Goal: Task Accomplishment & Management: Complete application form

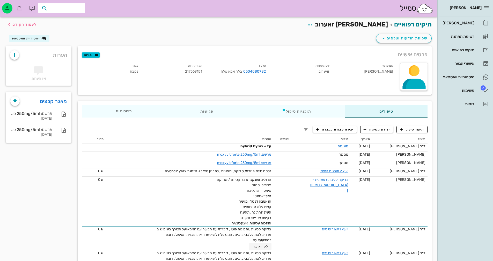
click at [75, 7] on input "text" at bounding box center [65, 8] width 33 height 7
click at [475, 21] on link "[PERSON_NAME]" at bounding box center [466, 23] width 52 height 12
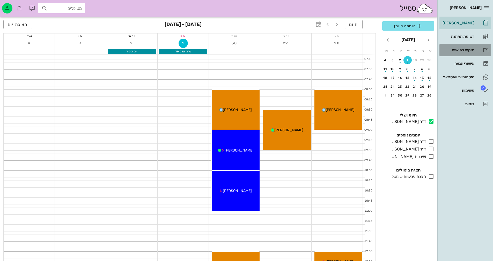
click at [466, 49] on div "תיקים רפואיים" at bounding box center [458, 50] width 33 height 4
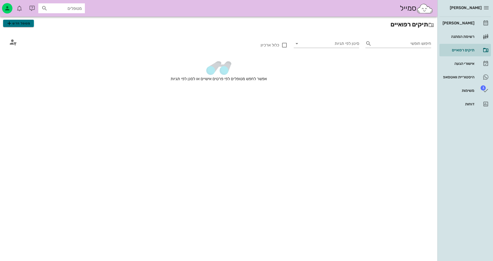
click at [21, 23] on span "מטופל חדש" at bounding box center [18, 23] width 24 height 6
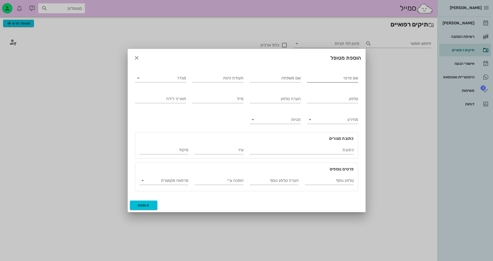
click at [325, 82] on input "שם פרטי" at bounding box center [332, 78] width 51 height 8
type input "[PERSON_NAME]"
click at [281, 78] on input "שם משפחה" at bounding box center [275, 78] width 51 height 8
type input "[PERSON_NAME]"
click at [143, 205] on span "הוספה" at bounding box center [144, 205] width 12 height 4
